Goal: Check status: Check status

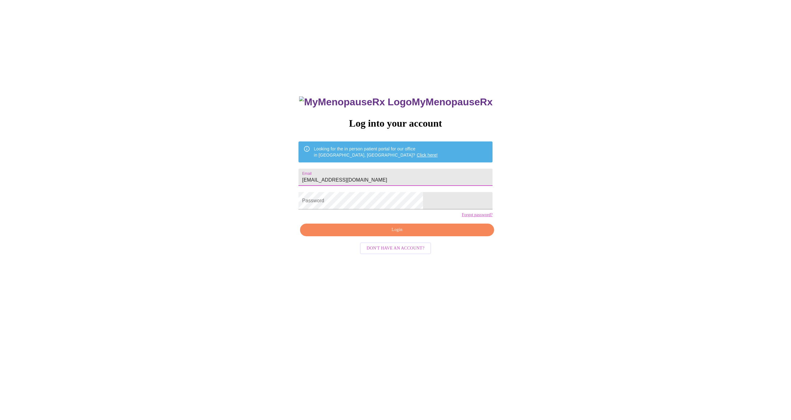
type input "smalone76@aol.com"
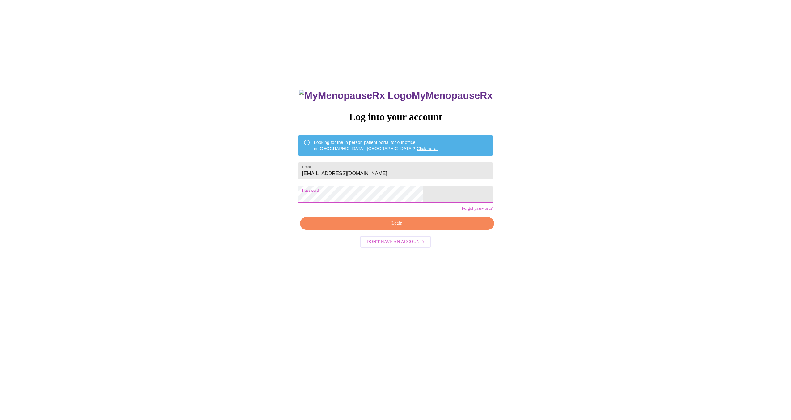
scroll to position [6, 0]
click at [362, 228] on span "Login" at bounding box center [397, 224] width 180 height 8
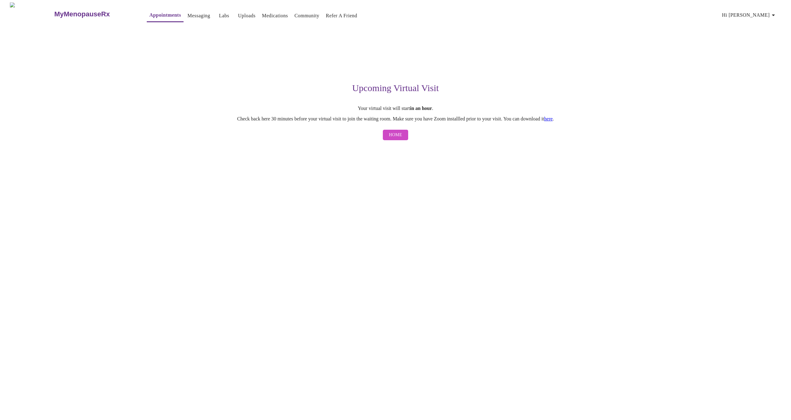
click at [553, 119] on link "here" at bounding box center [548, 118] width 9 height 5
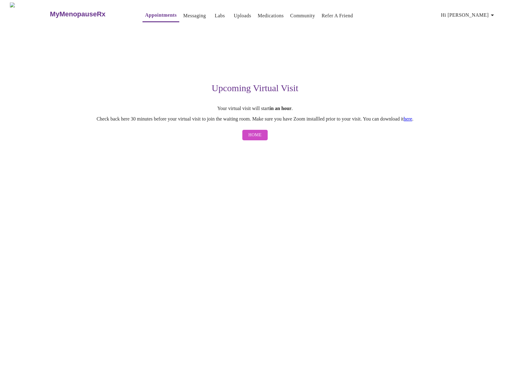
click at [257, 137] on span "Home" at bounding box center [254, 135] width 13 height 8
